Goal: Information Seeking & Learning: Find specific fact

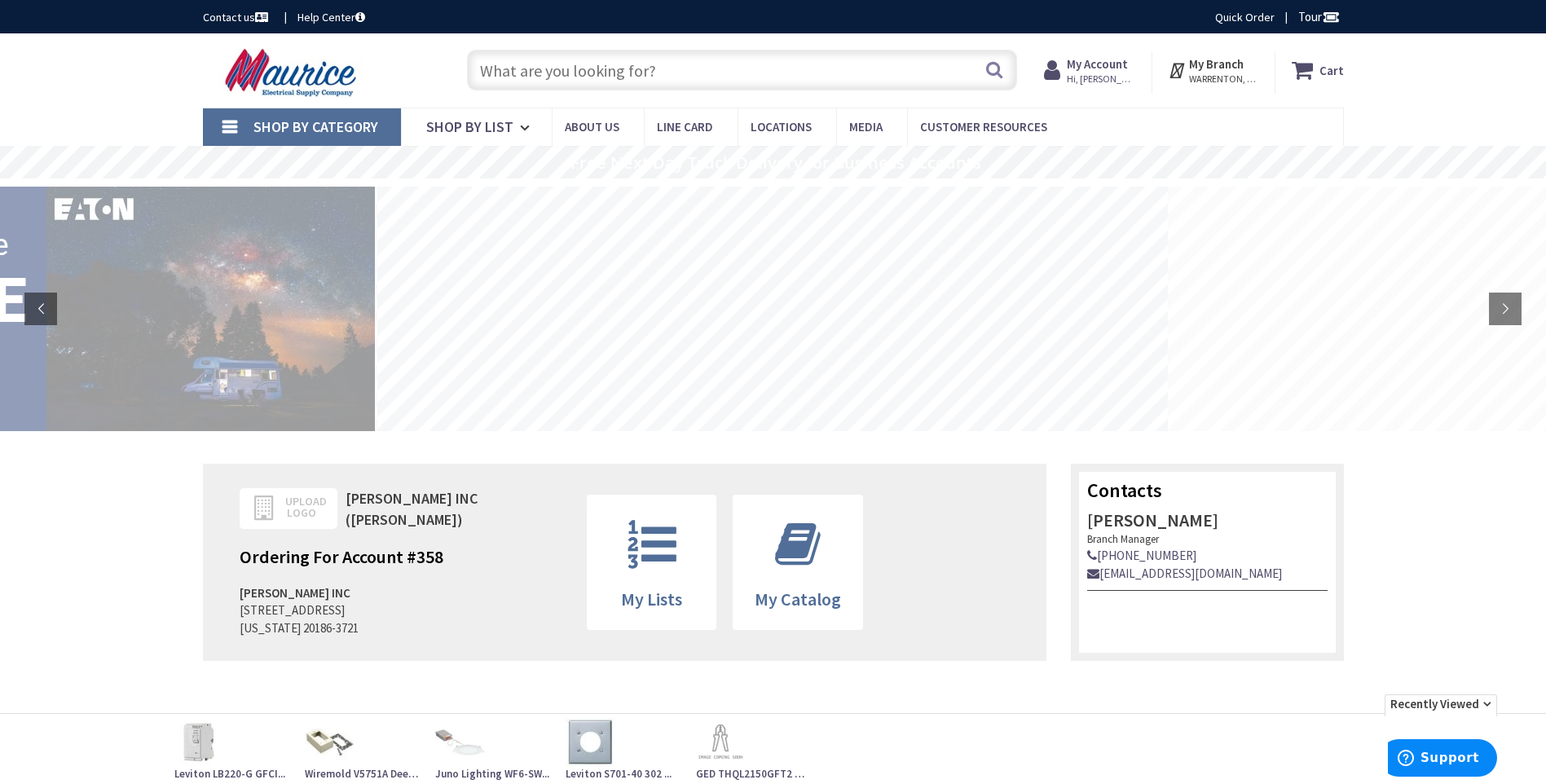
click at [677, 68] on input "text" at bounding box center [742, 69] width 550 height 40
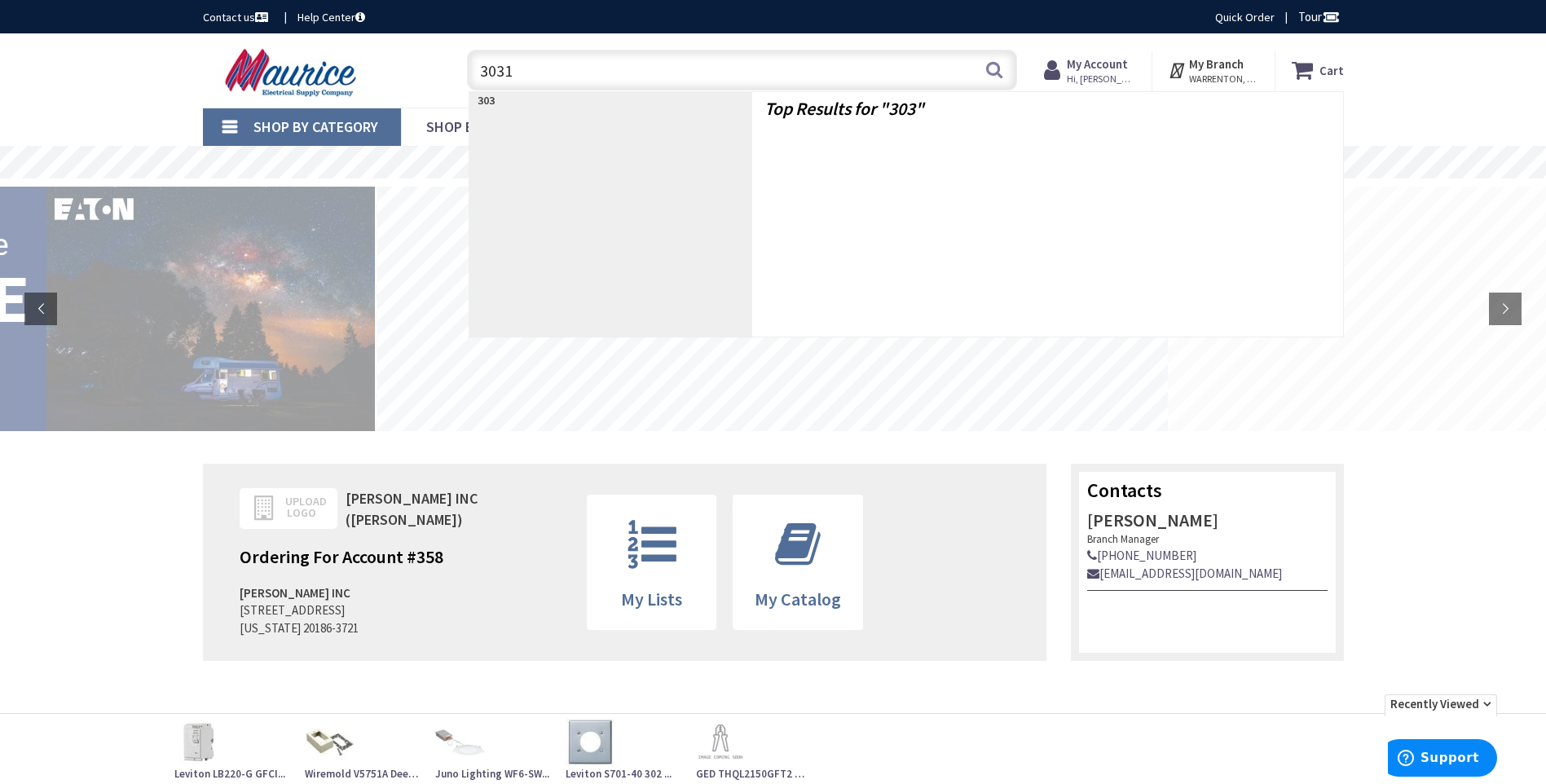
type input "30316"
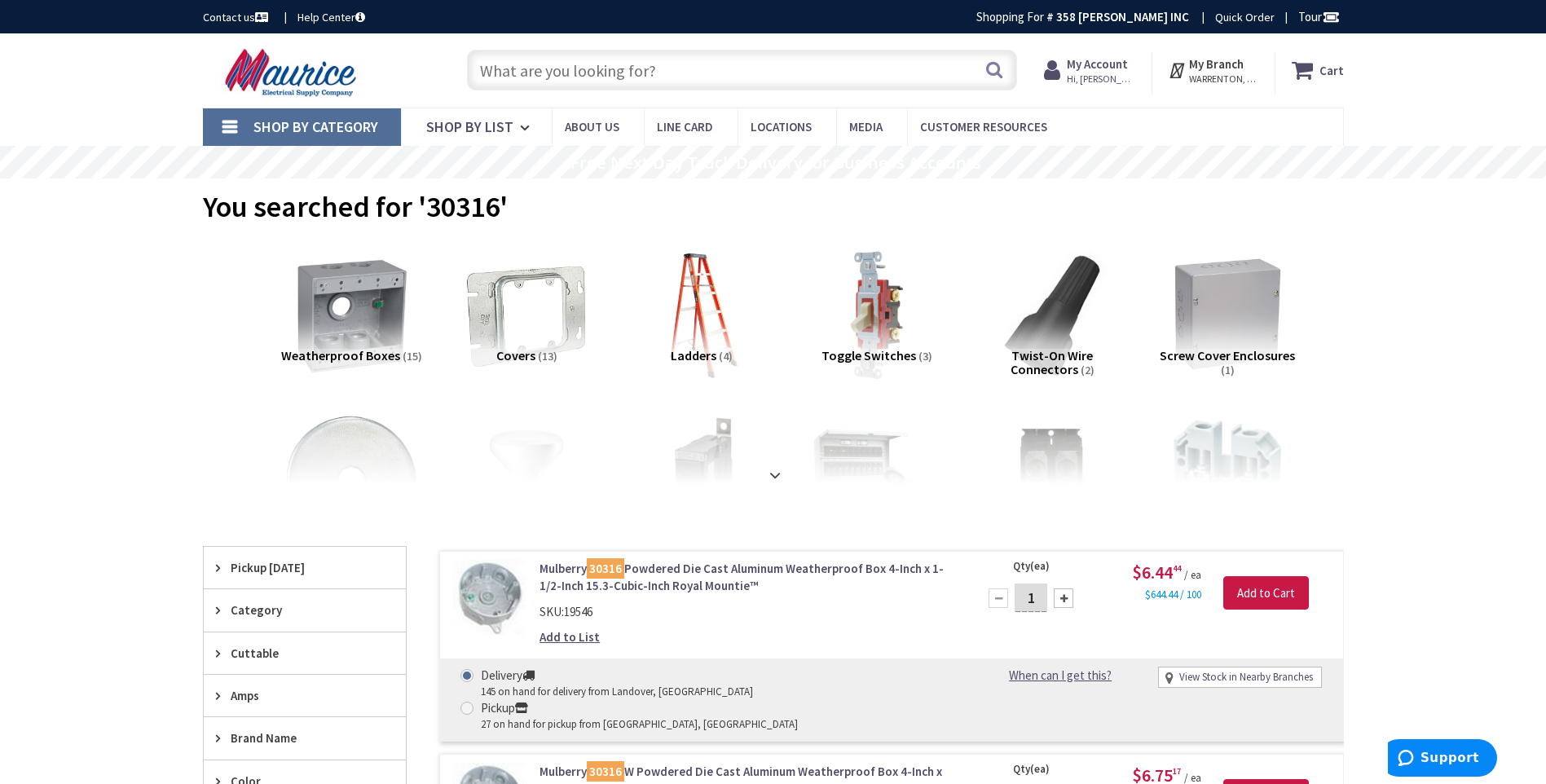
click at [674, 75] on input "text" at bounding box center [742, 69] width 550 height 40
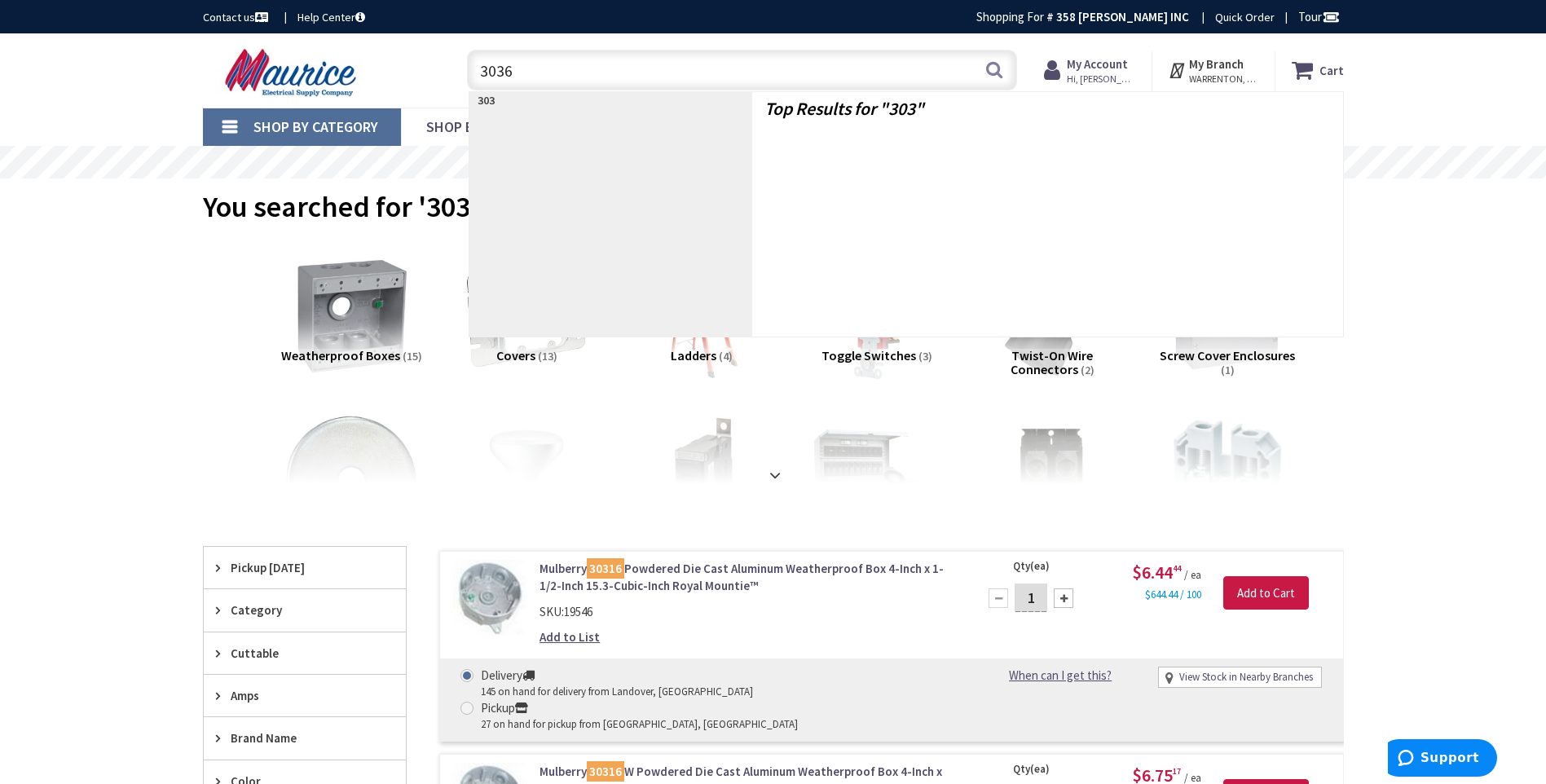
type input "30361"
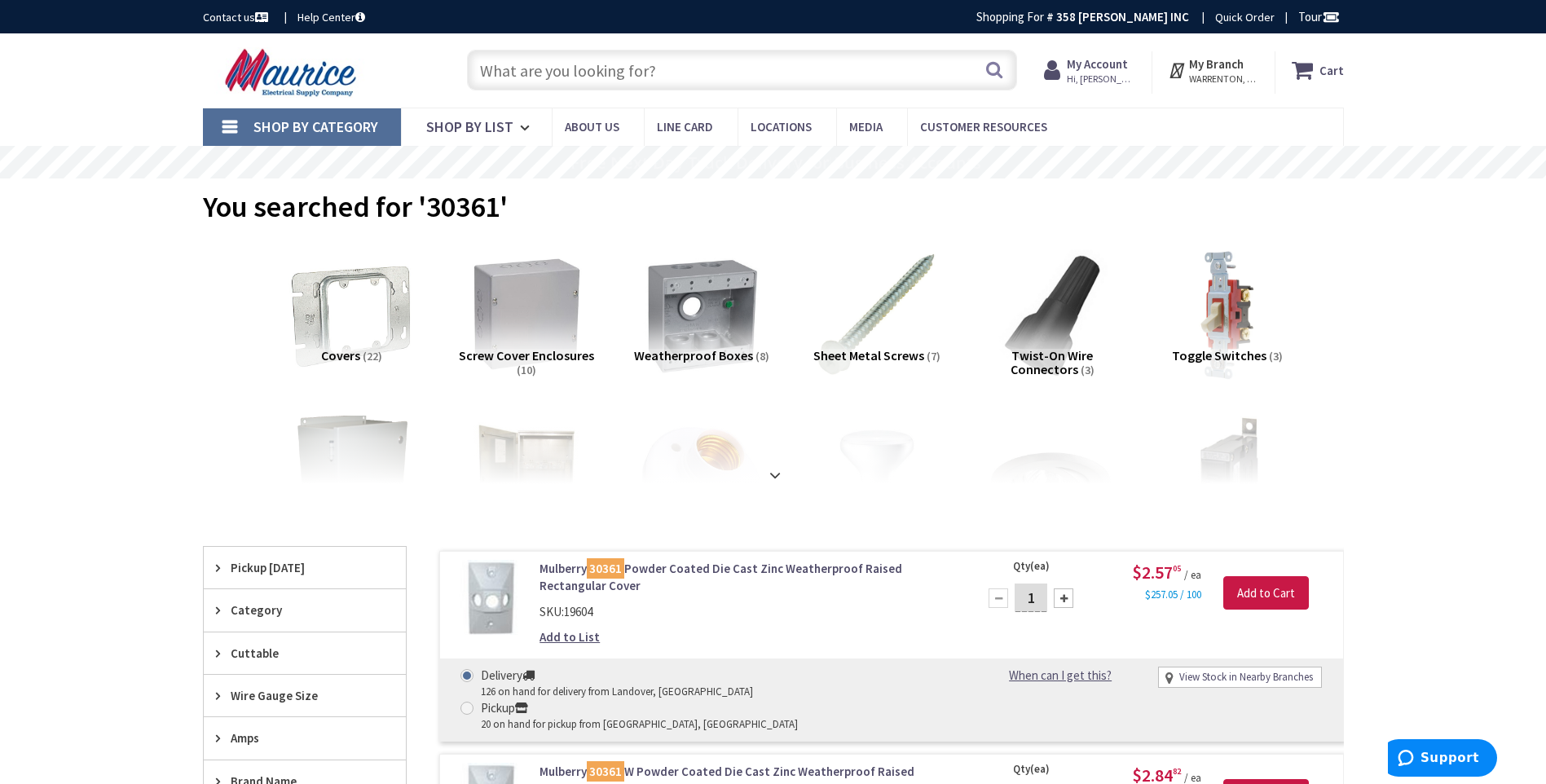
click at [671, 67] on input "text" at bounding box center [742, 69] width 550 height 40
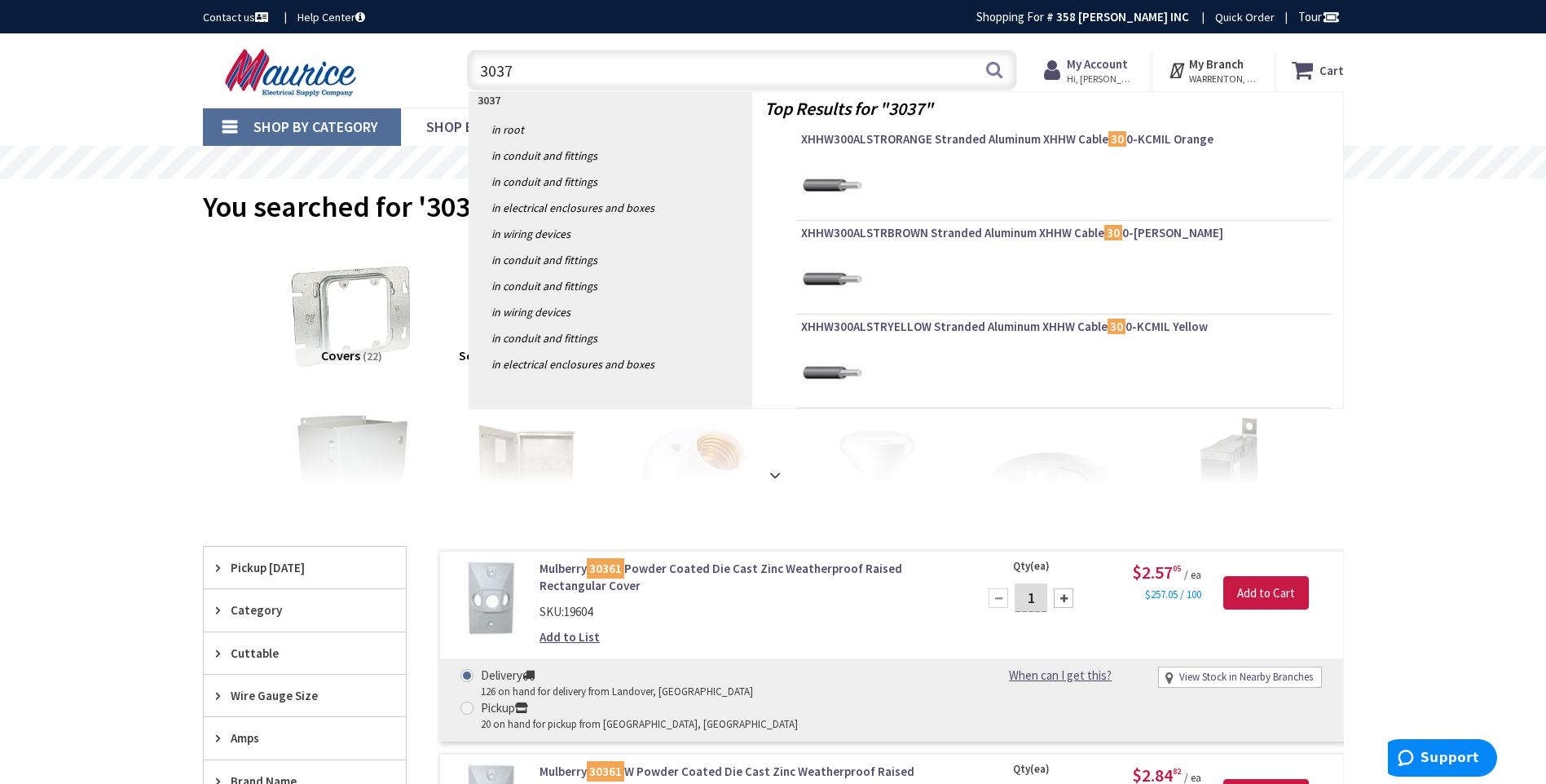
type input "30377"
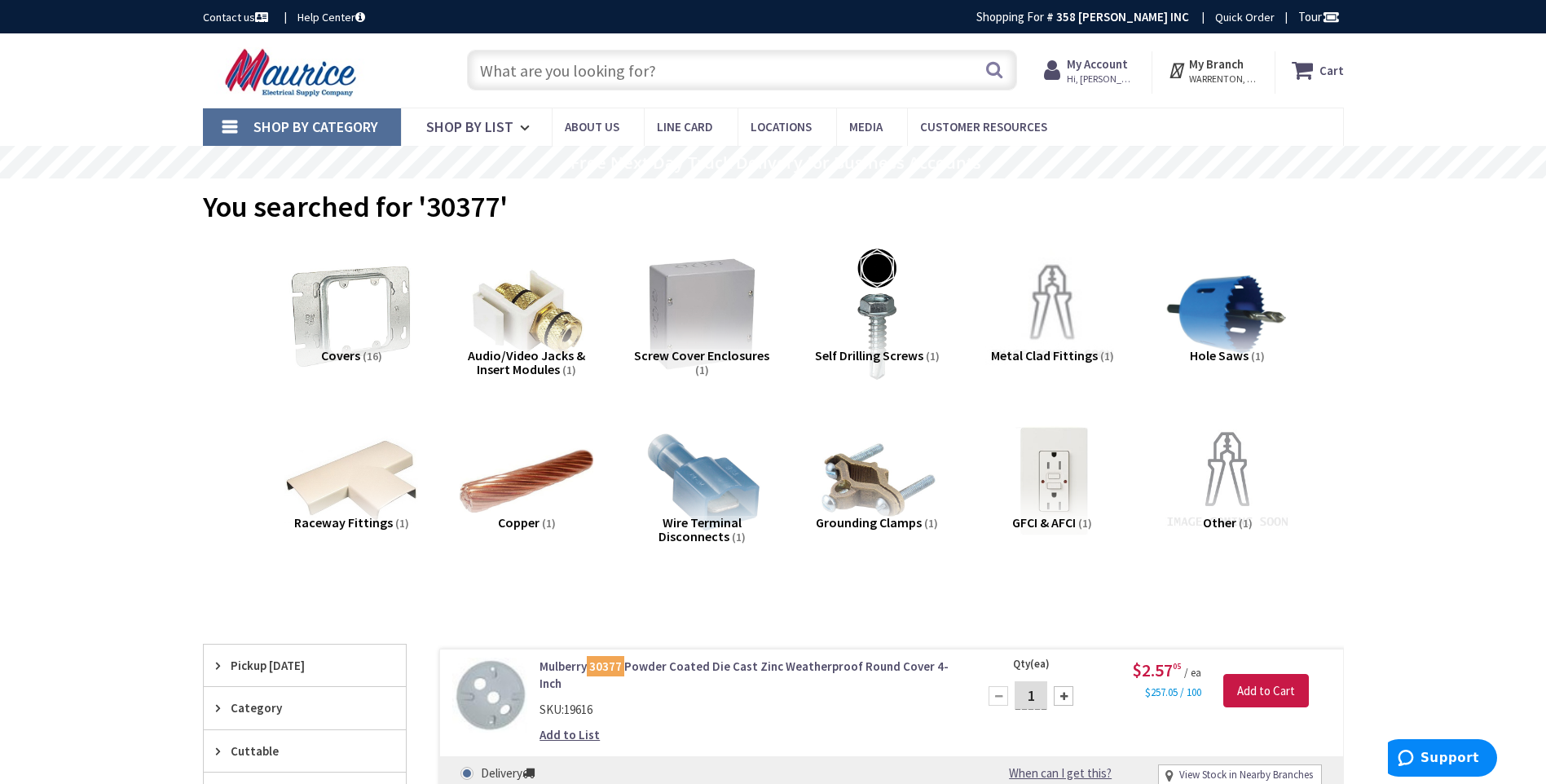
click at [671, 67] on input "text" at bounding box center [742, 69] width 550 height 40
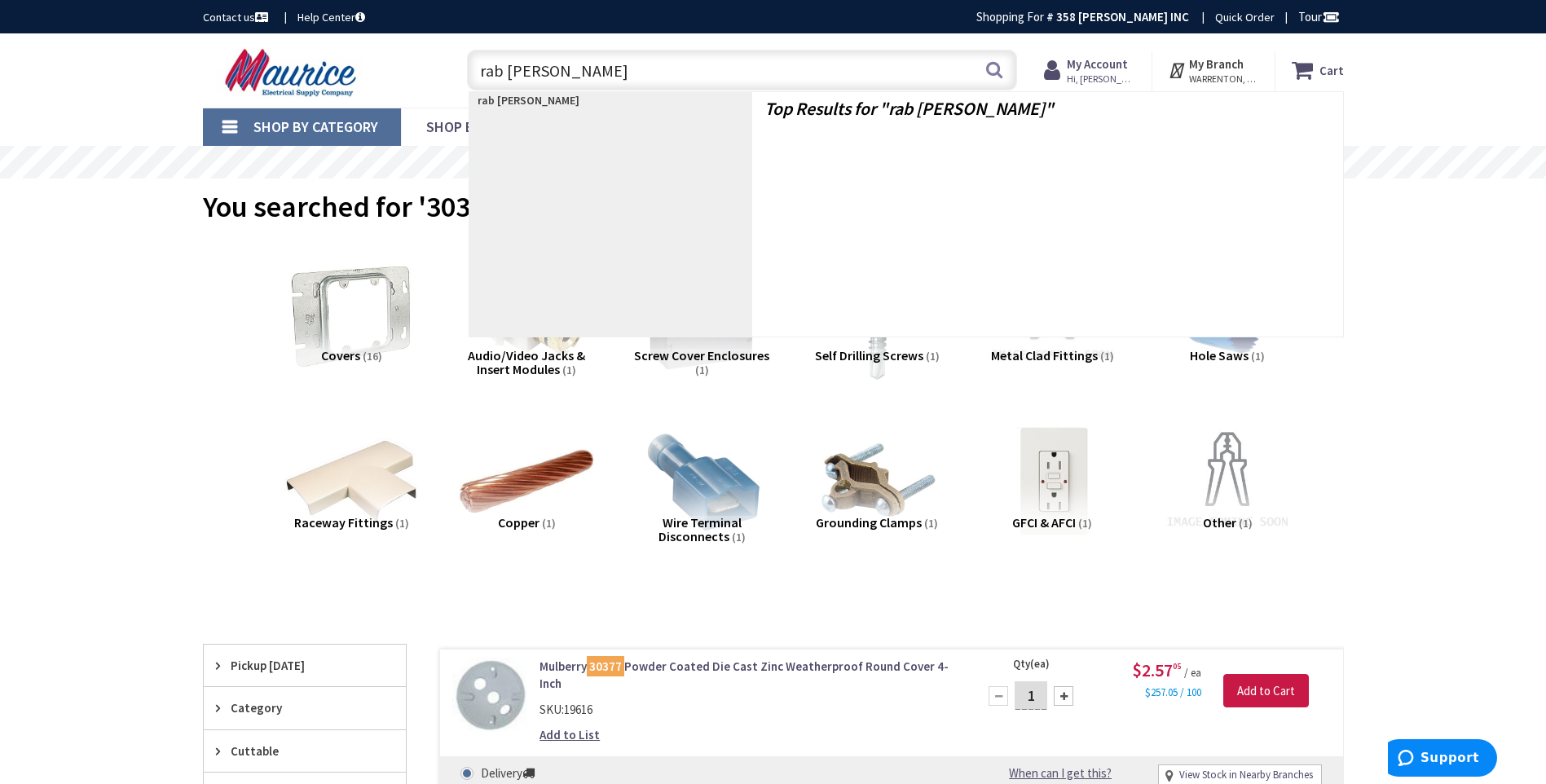
type input "rab gotcha"
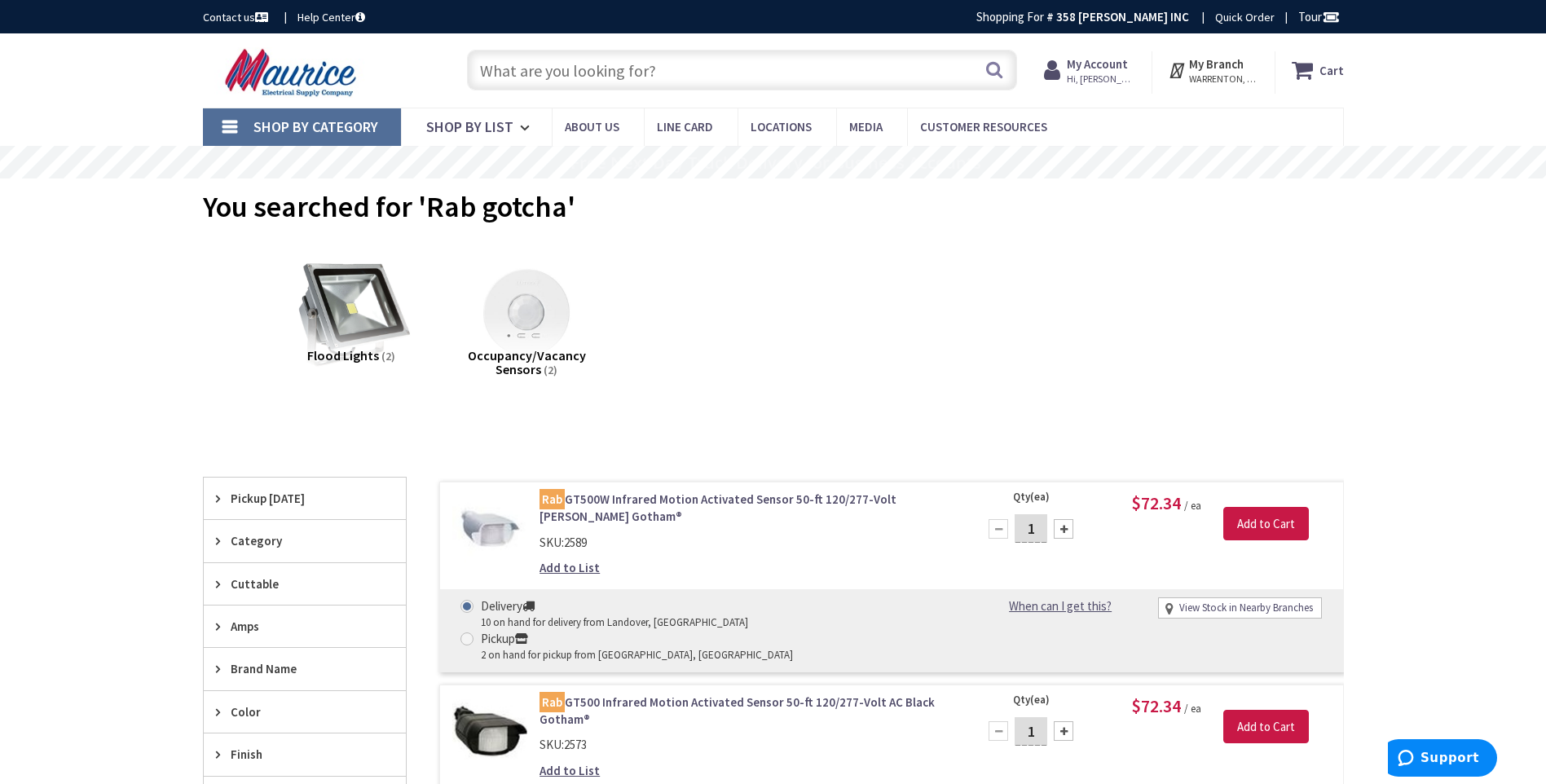
click at [664, 67] on input "text" at bounding box center [742, 69] width 550 height 40
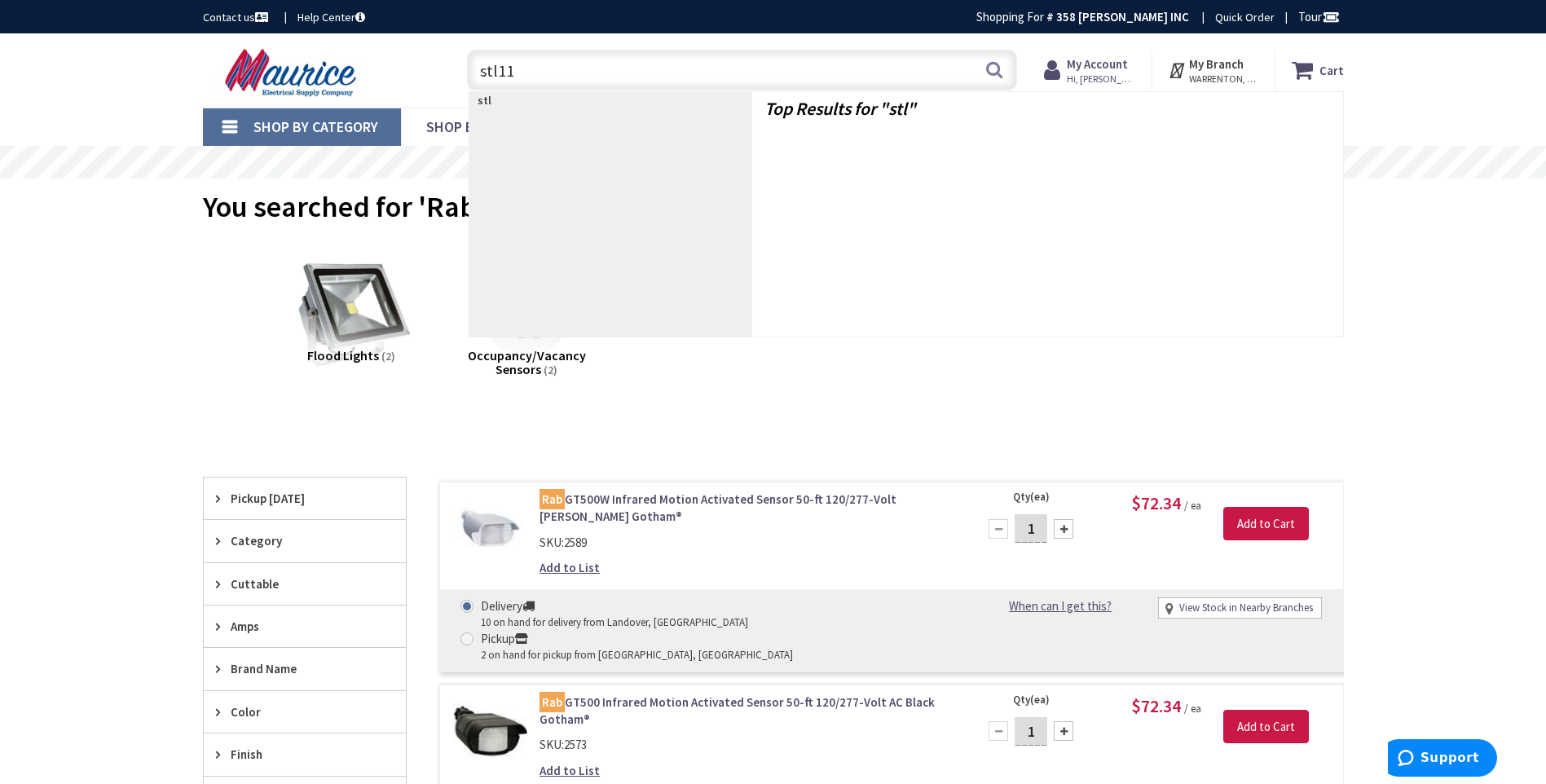
type input "stl110"
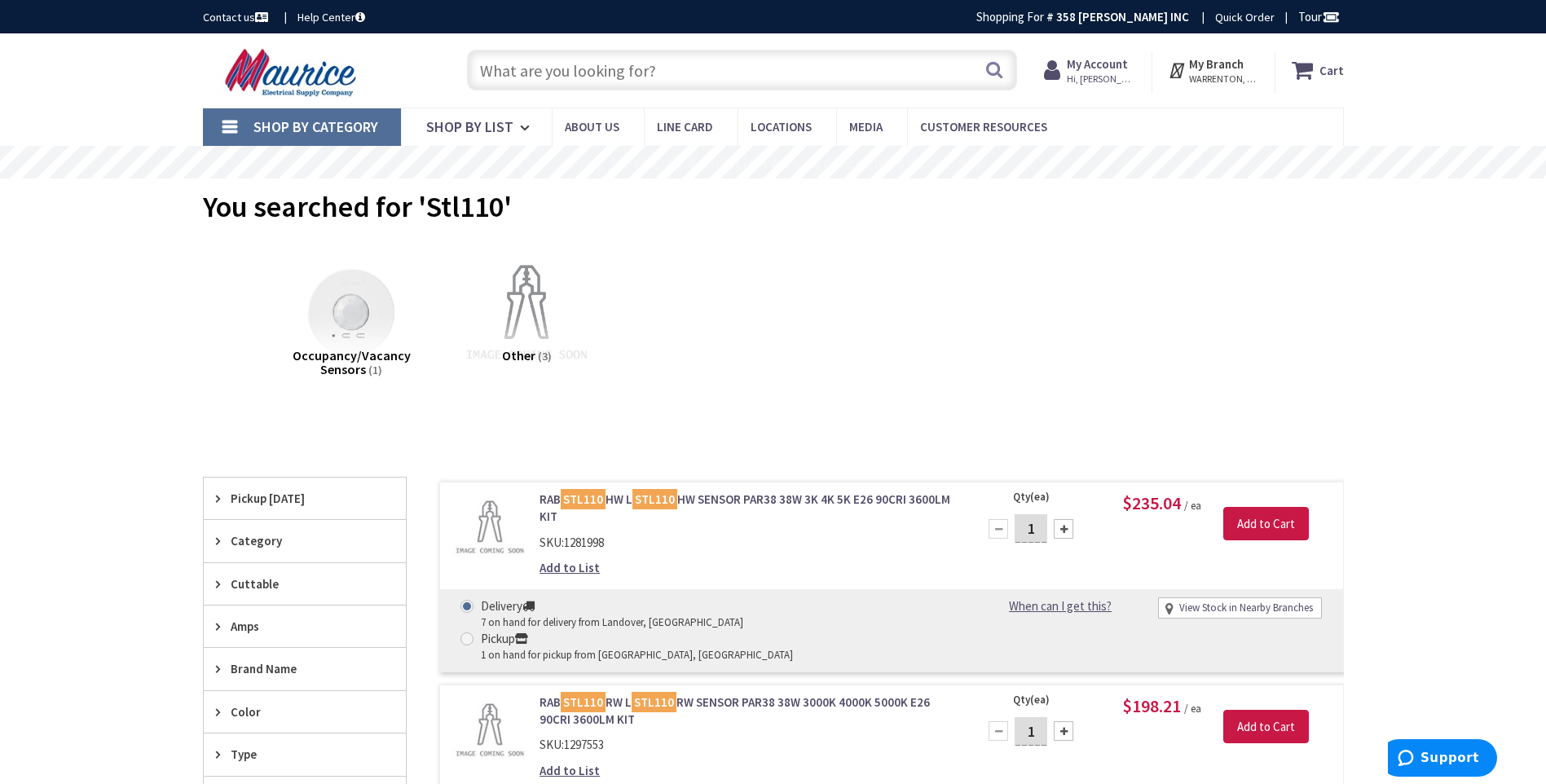
click at [644, 74] on input "text" at bounding box center [742, 69] width 550 height 40
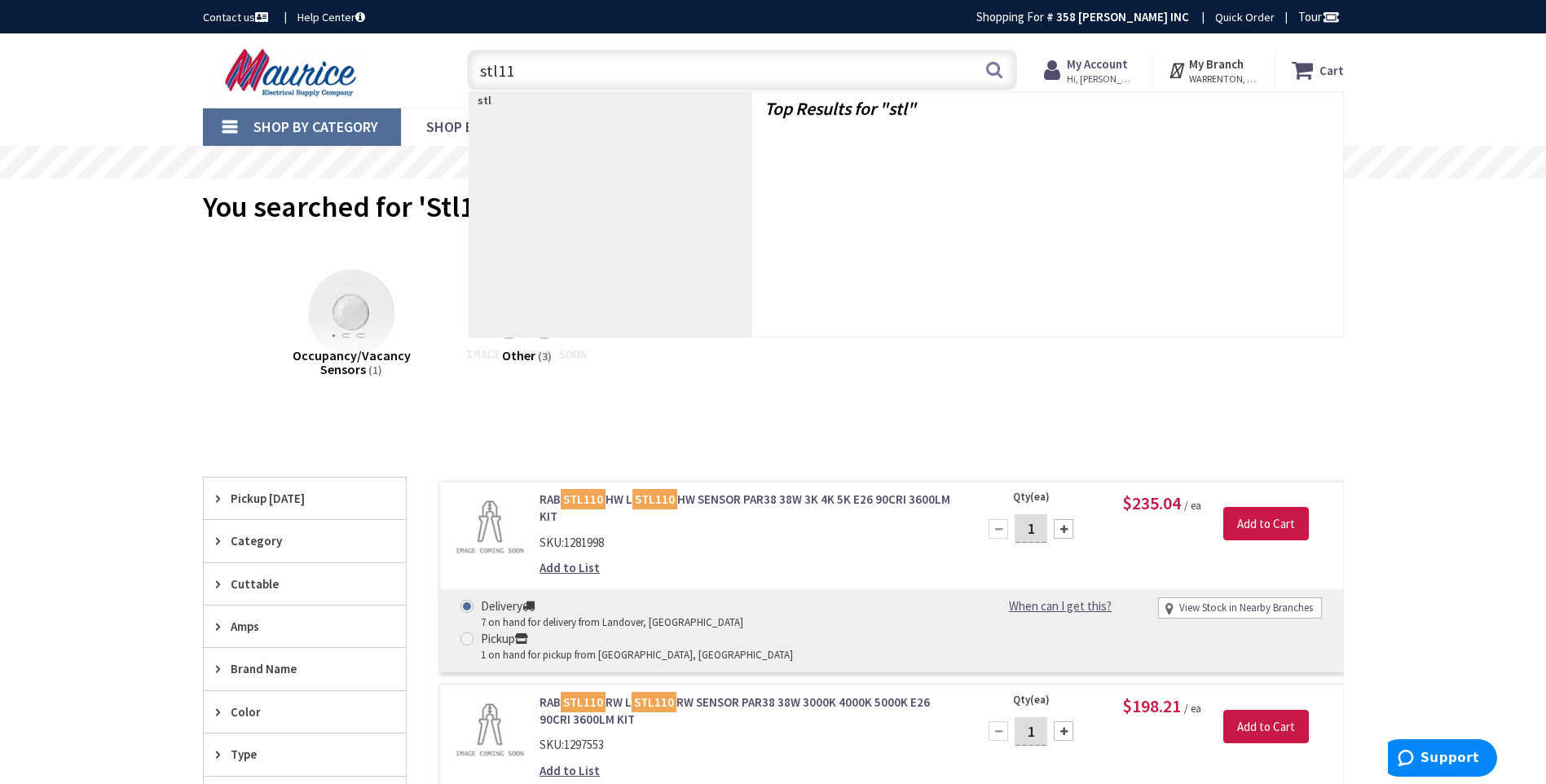
type input "stl110"
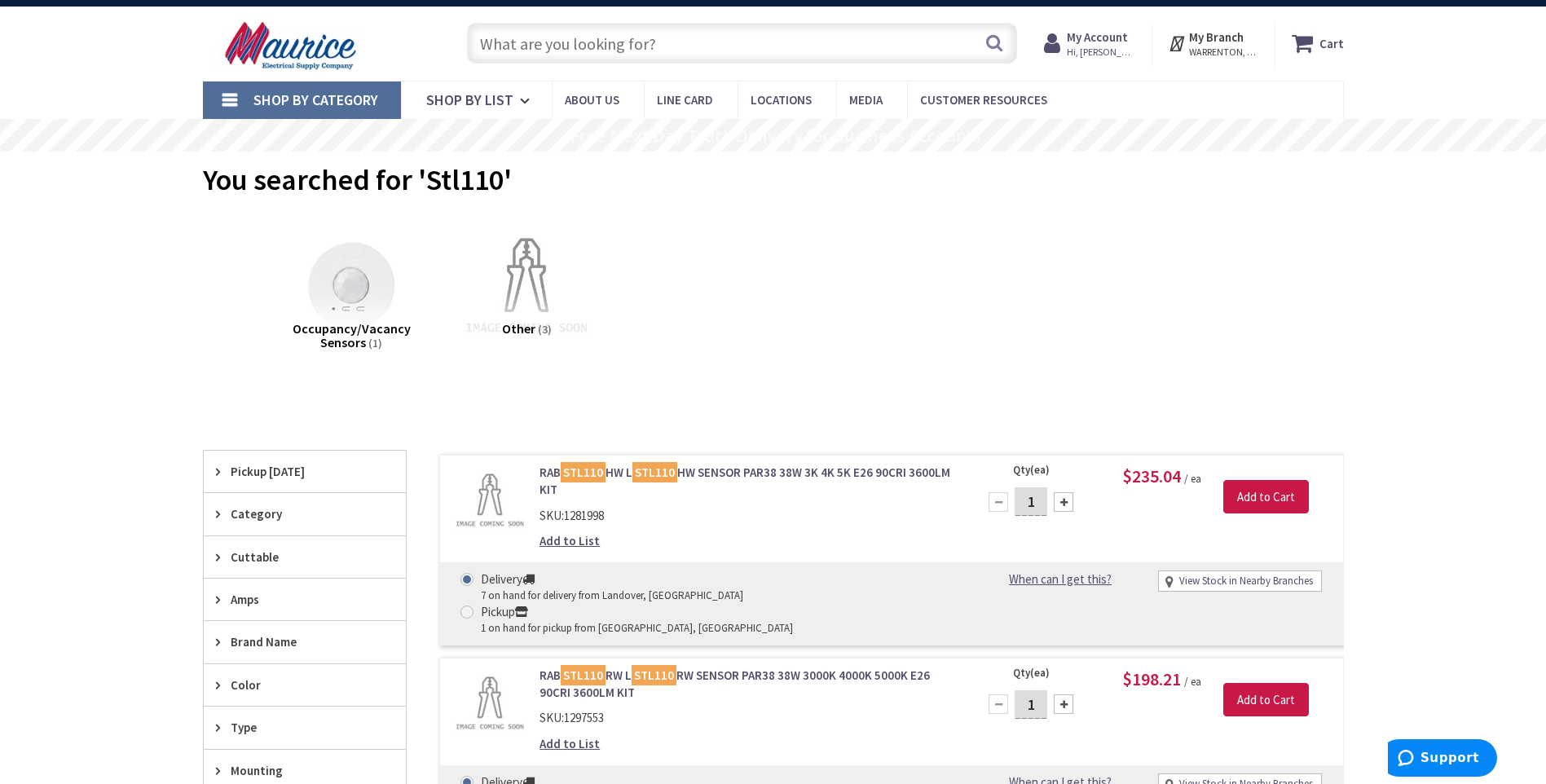
scroll to position [489, 0]
